Goal: Find specific page/section: Find specific page/section

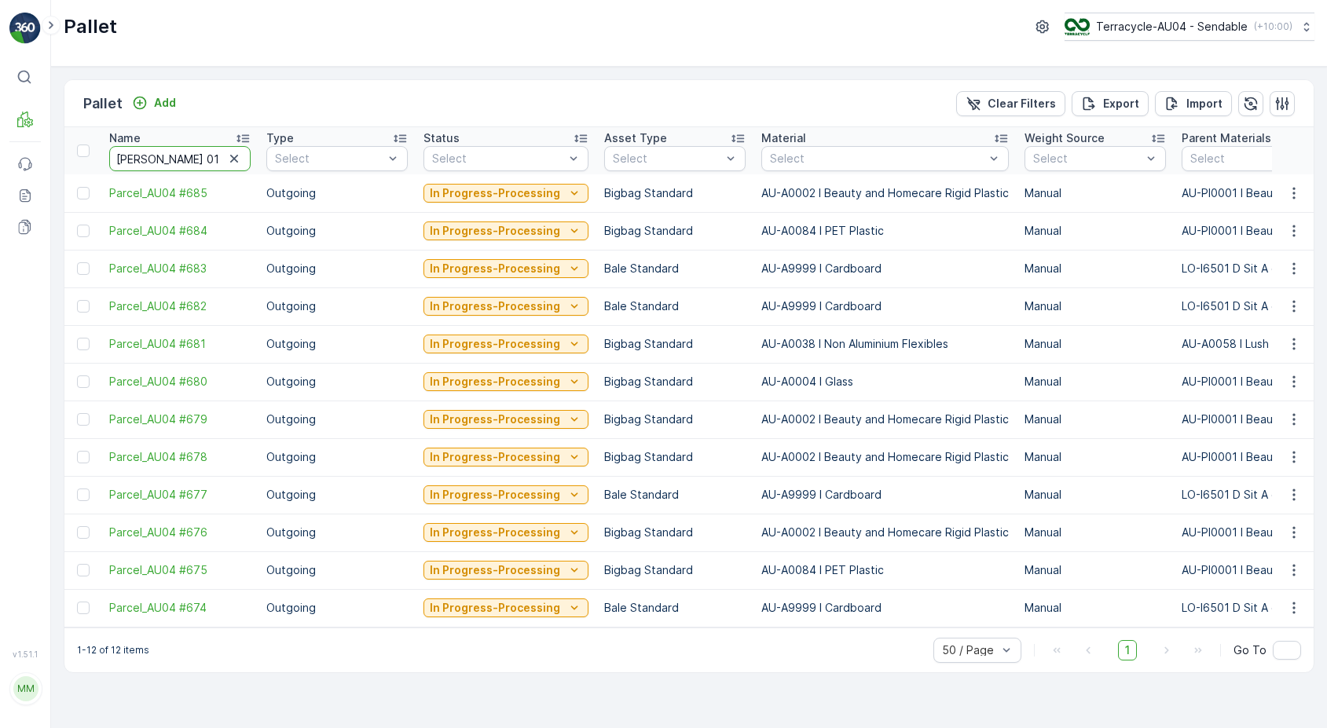
type input "[PERSON_NAME] 01.10"
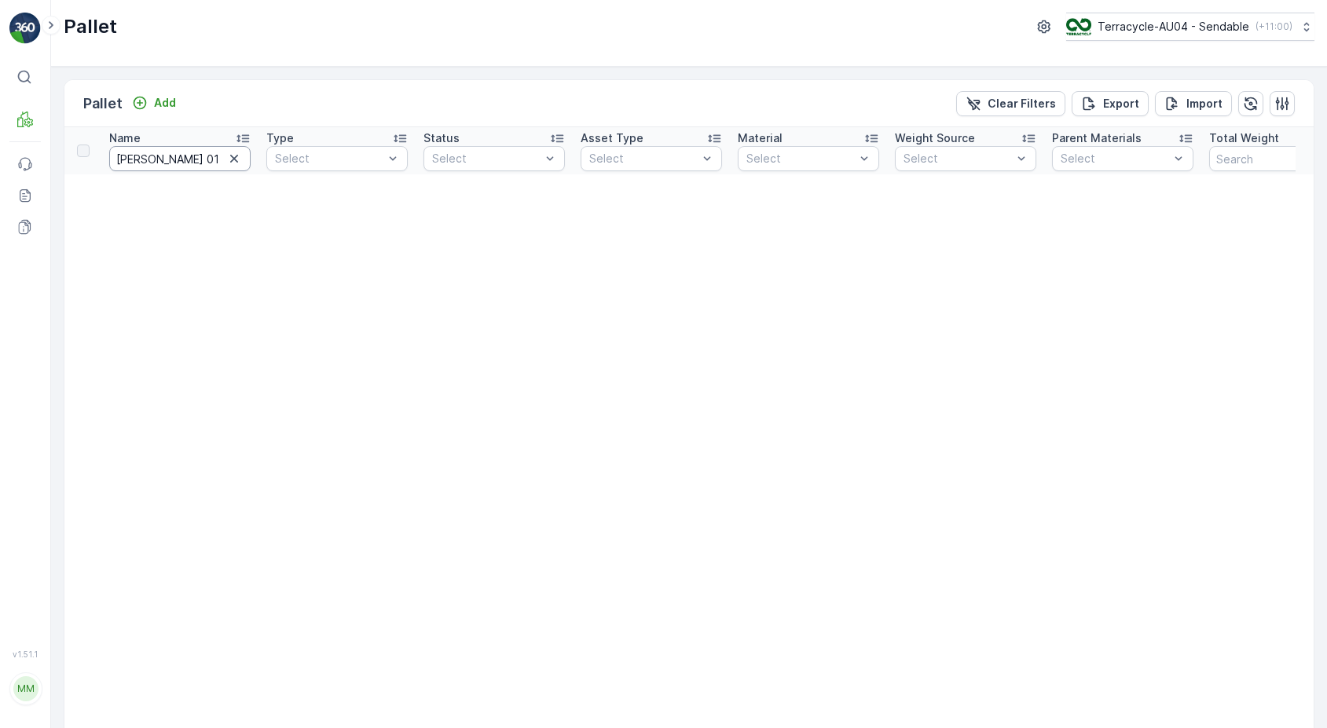
click at [215, 162] on input "[PERSON_NAME] 01.10" at bounding box center [179, 158] width 141 height 25
type input "[PERSON_NAME] 01/10"
drag, startPoint x: 173, startPoint y: 157, endPoint x: 55, endPoint y: 155, distance: 117.8
click at [58, 155] on div "Pallet Add Clear Filters Export Import Name [PERSON_NAME] 01/10 Type Select Sta…" at bounding box center [689, 397] width 1276 height 661
type input "01/10"
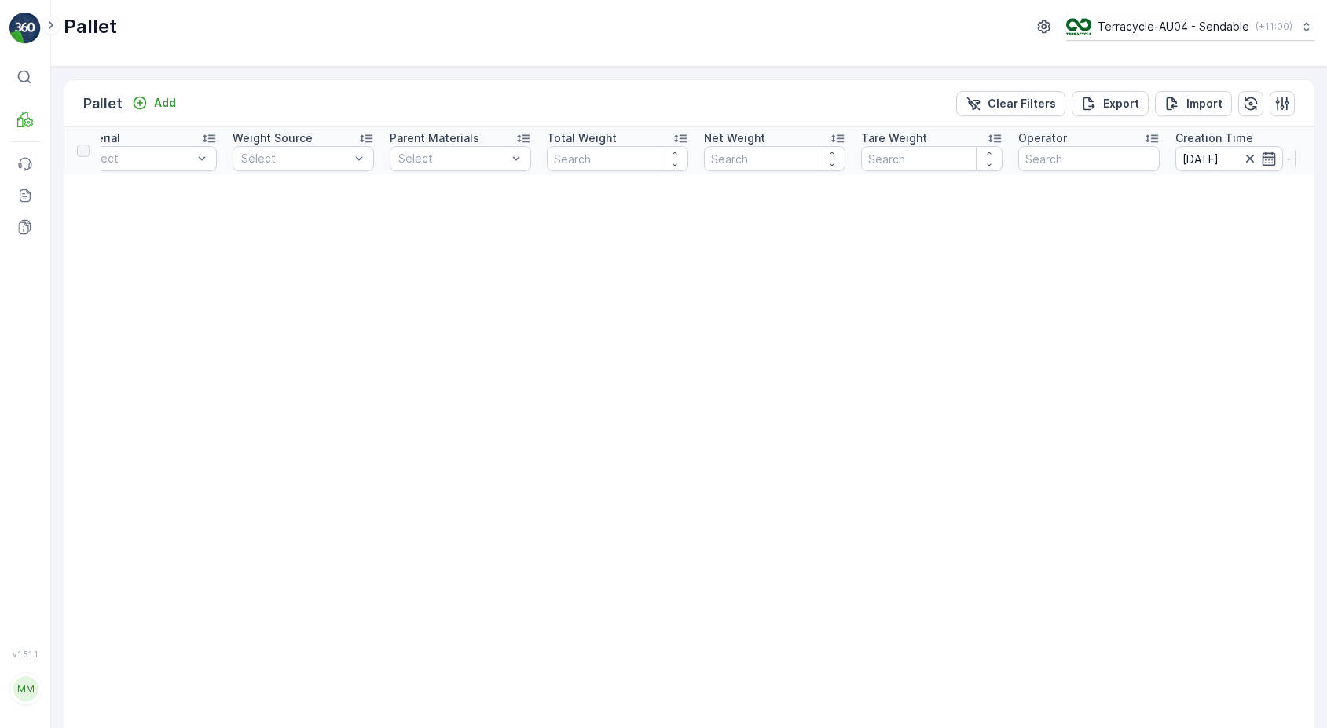
scroll to position [0, 1156]
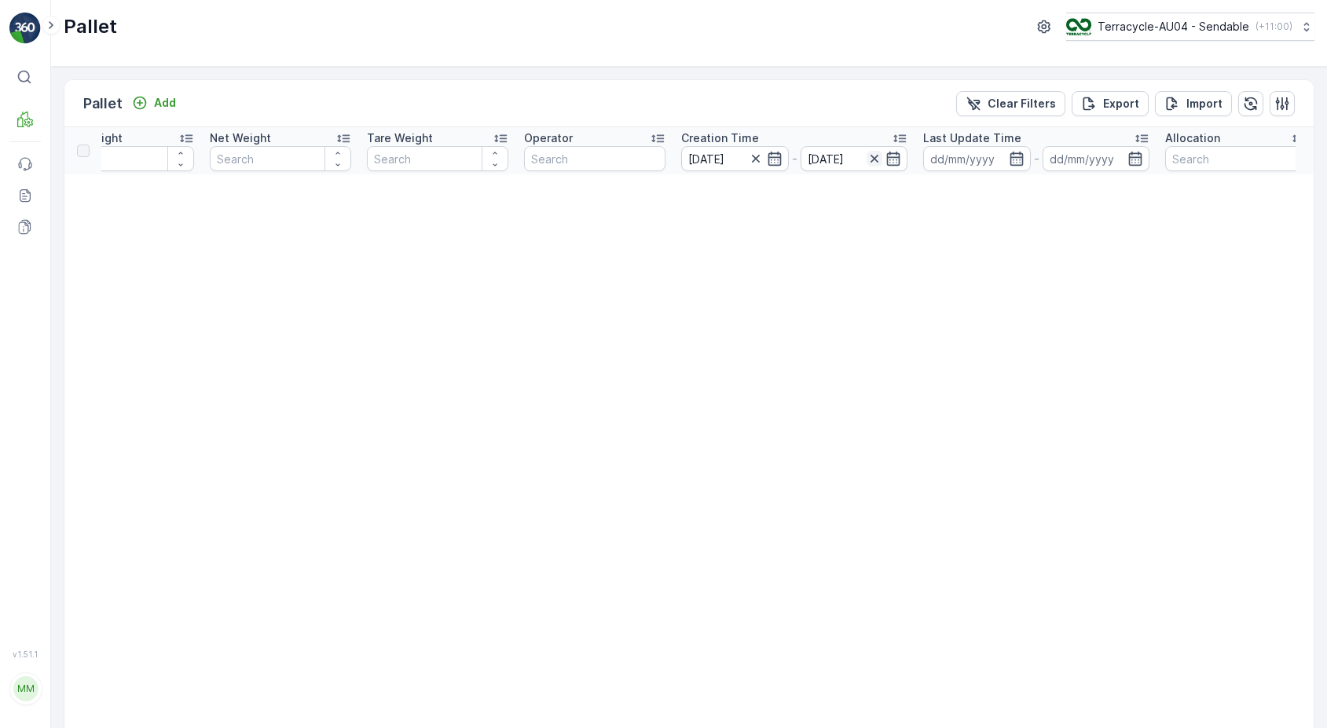
click at [871, 156] on icon "button" at bounding box center [874, 159] width 8 height 8
click at [758, 156] on icon "button" at bounding box center [755, 159] width 8 height 8
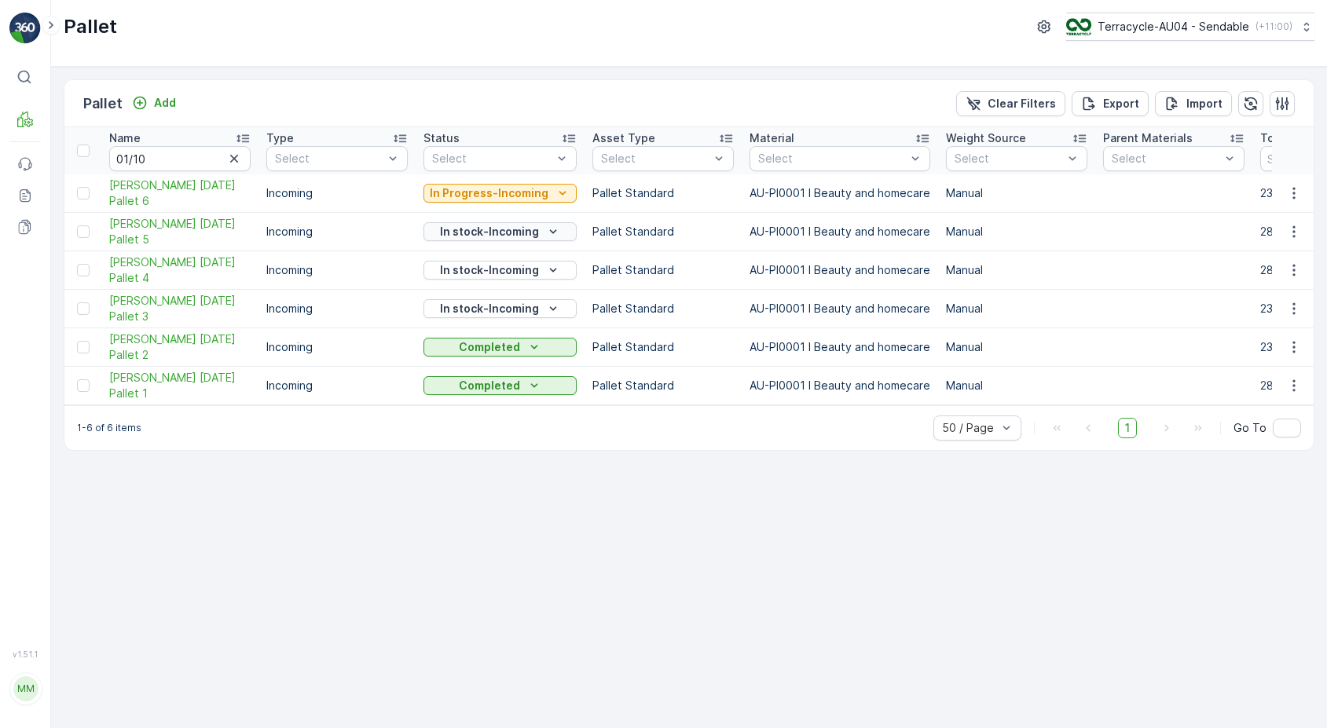
click at [471, 231] on p "In stock-Incoming" at bounding box center [489, 232] width 99 height 16
click at [229, 529] on div "Pallet Add Clear Filters Export Import Name 01/10 Type Select Status Select Ass…" at bounding box center [689, 397] width 1276 height 661
drag, startPoint x: 104, startPoint y: 218, endPoint x: 196, endPoint y: 246, distance: 96.7
click at [196, 246] on td "[PERSON_NAME] [DATE] Pallet 5" at bounding box center [179, 232] width 157 height 38
copy span "[PERSON_NAME] [DATE] Pallet 5"
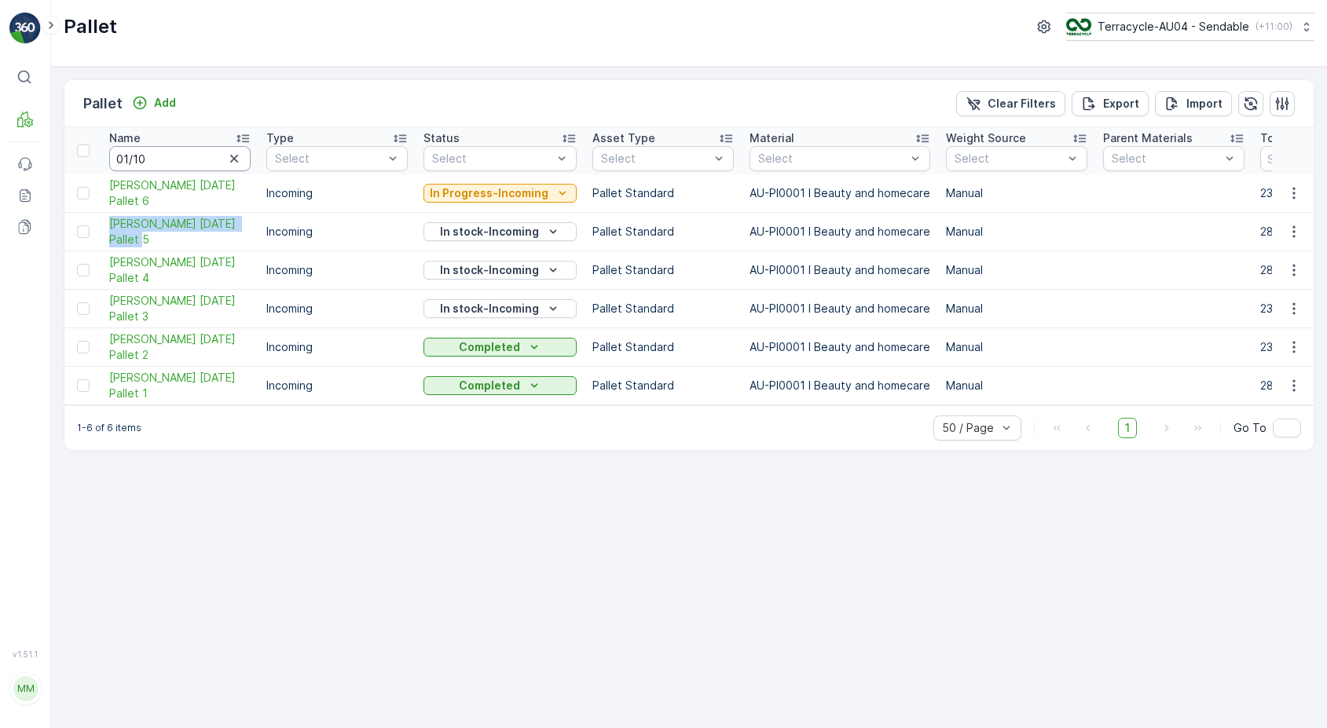
copy span "[PERSON_NAME] [DATE] Pallet 5"
